Goal: Information Seeking & Learning: Learn about a topic

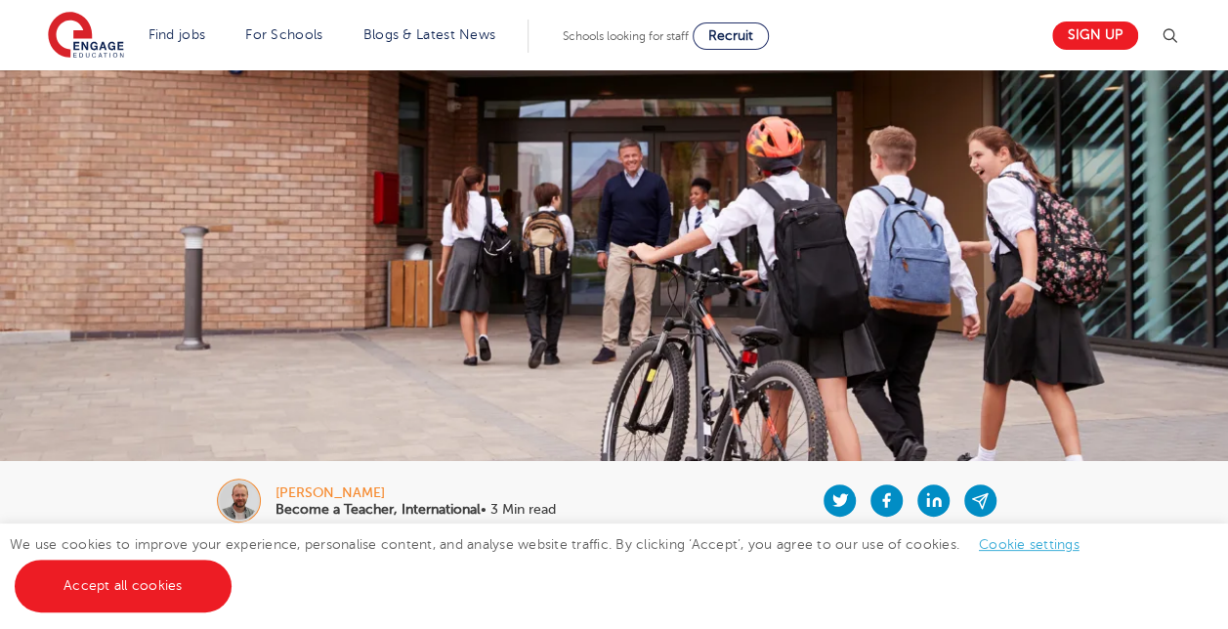
scroll to position [391, 0]
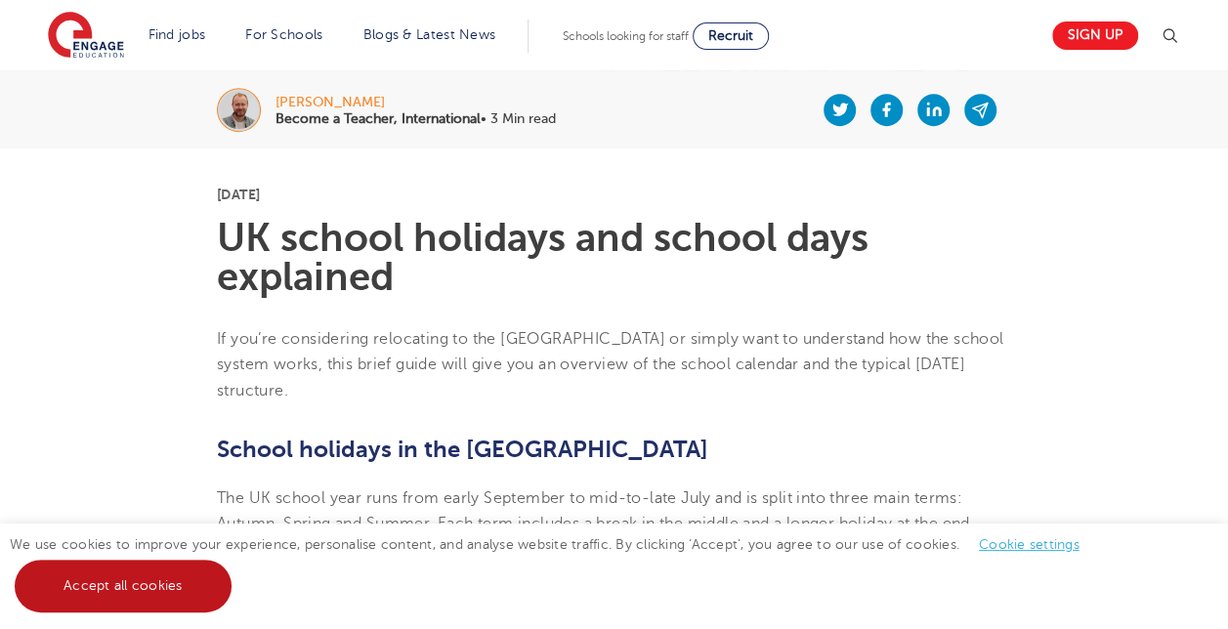
click at [158, 583] on link "Accept all cookies" at bounding box center [123, 586] width 217 height 53
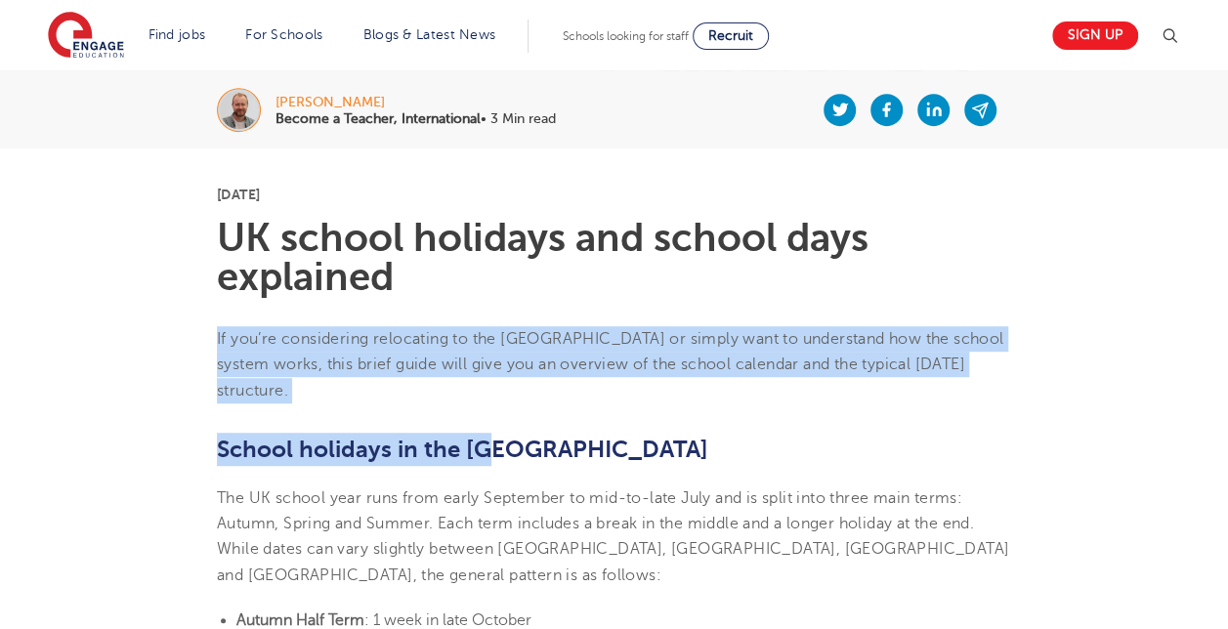
drag, startPoint x: 214, startPoint y: 313, endPoint x: 645, endPoint y: 389, distance: 437.6
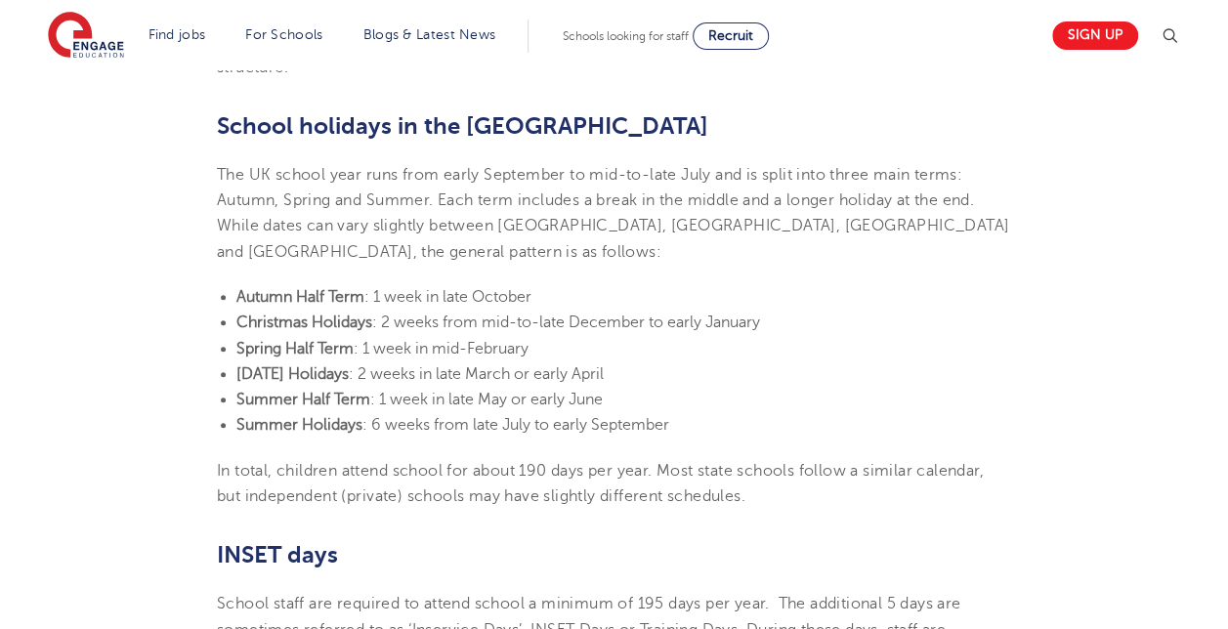
scroll to position [684, 0]
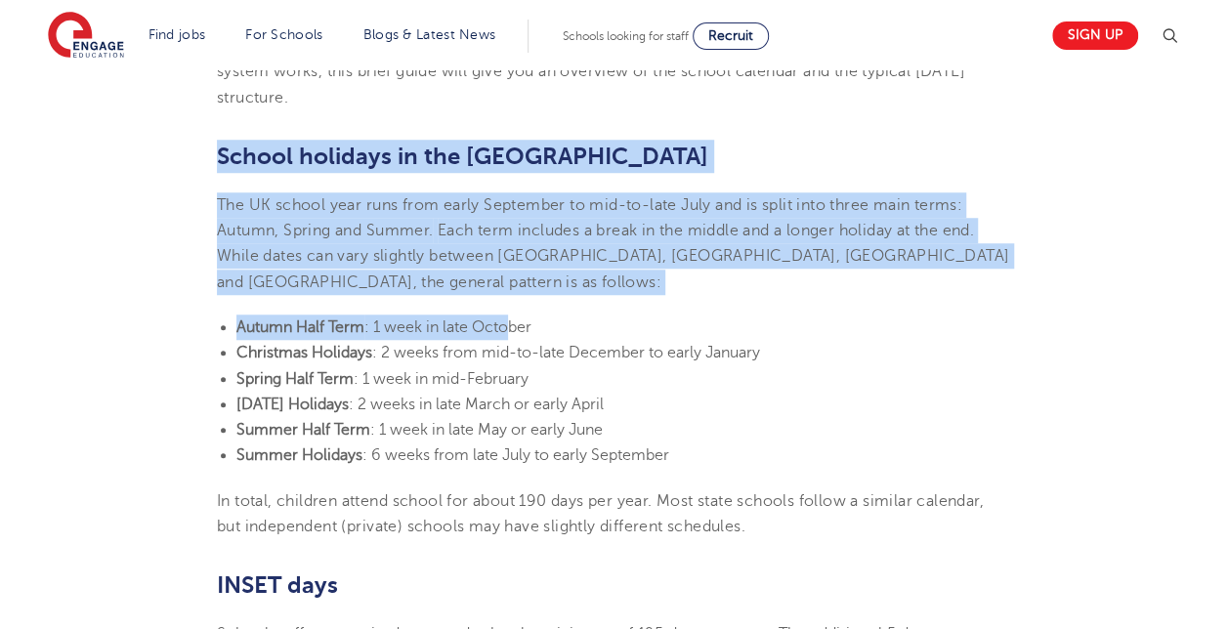
drag, startPoint x: 201, startPoint y: 146, endPoint x: 515, endPoint y: 274, distance: 338.7
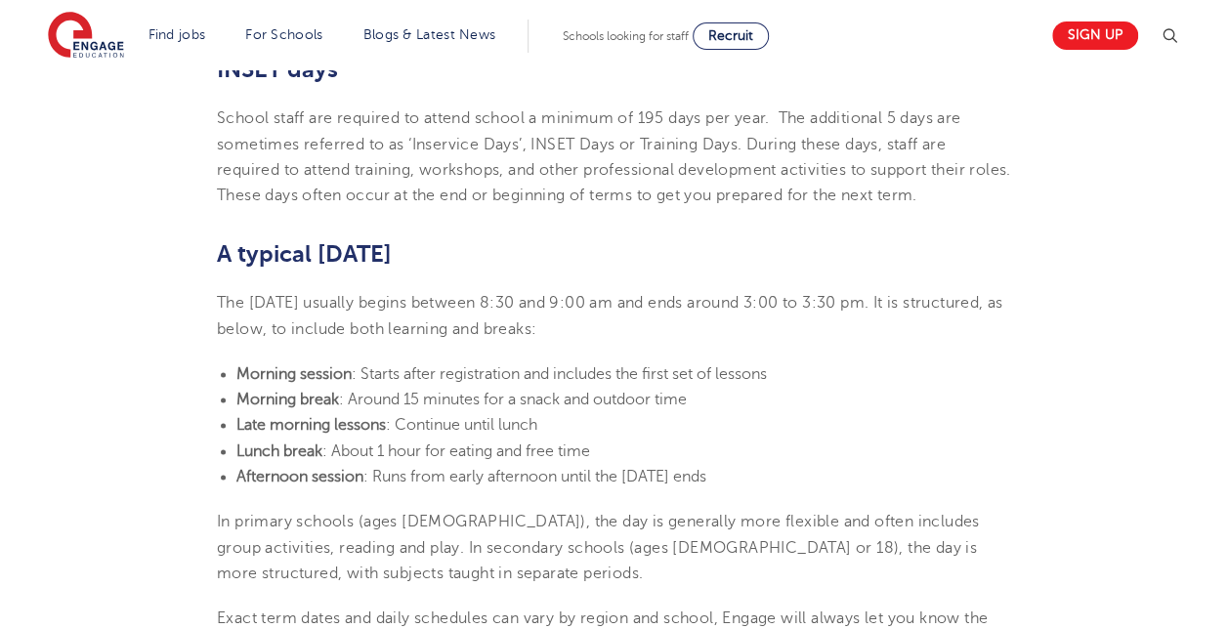
scroll to position [1270, 0]
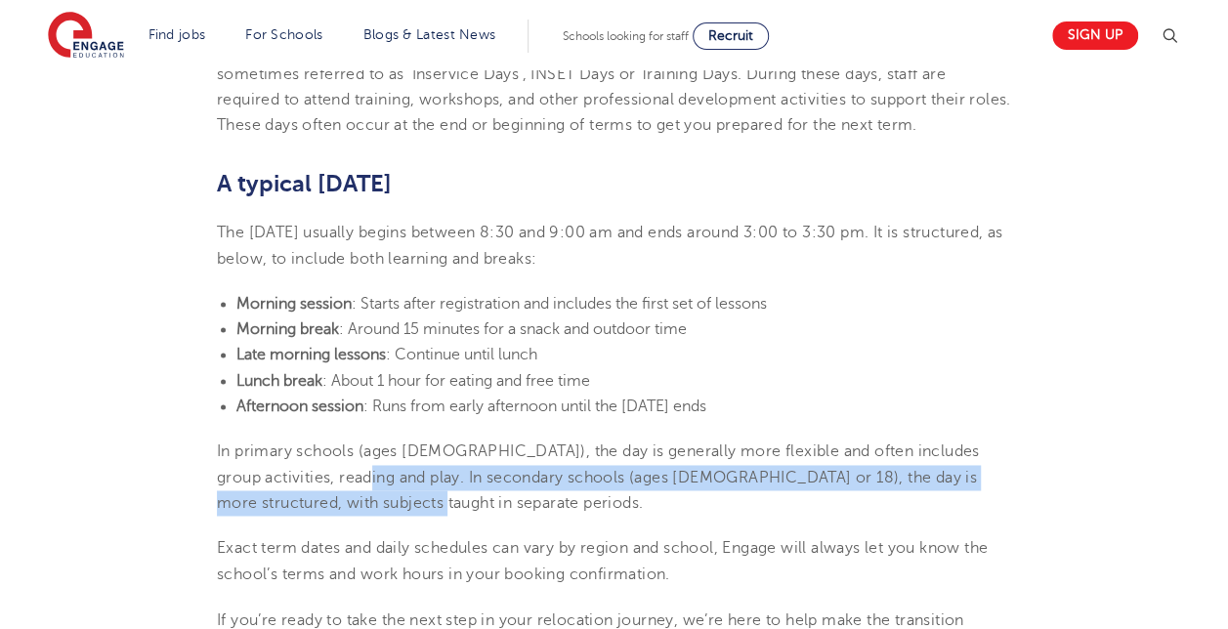
drag, startPoint x: 347, startPoint y: 446, endPoint x: 396, endPoint y: 473, distance: 56.0
click at [396, 473] on p "In primary schools (ages [DEMOGRAPHIC_DATA]), the day is generally more flexibl…" at bounding box center [614, 477] width 794 height 77
click at [397, 474] on p "In primary schools (ages [DEMOGRAPHIC_DATA]), the day is generally more flexibl…" at bounding box center [614, 477] width 794 height 77
click at [403, 470] on p "In primary schools (ages [DEMOGRAPHIC_DATA]), the day is generally more flexibl…" at bounding box center [614, 477] width 794 height 77
